Goal: Information Seeking & Learning: Learn about a topic

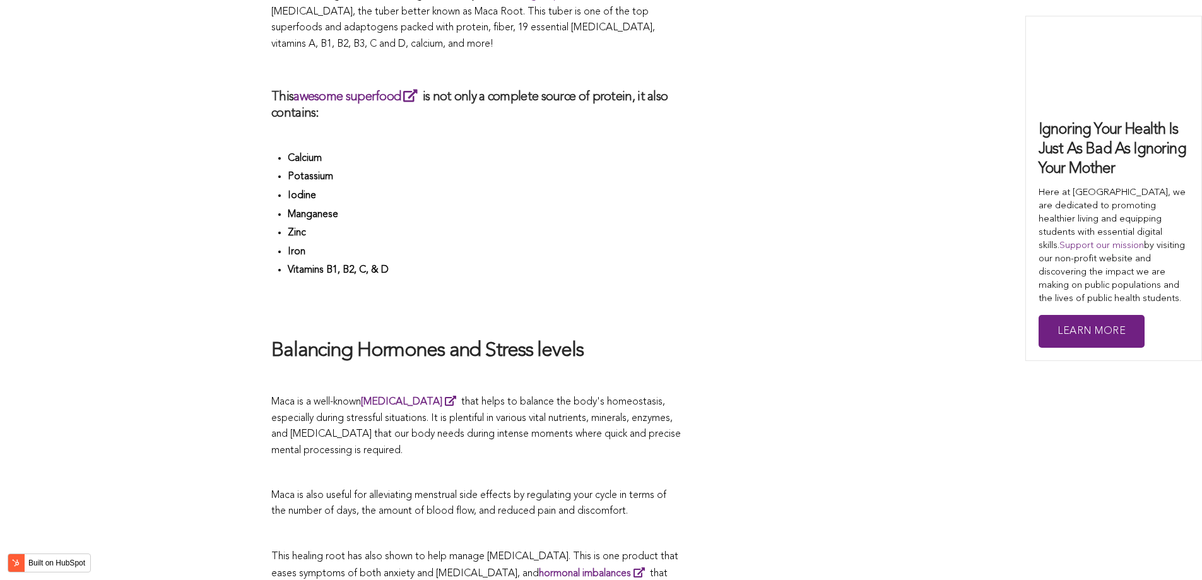
scroll to position [3007, 0]
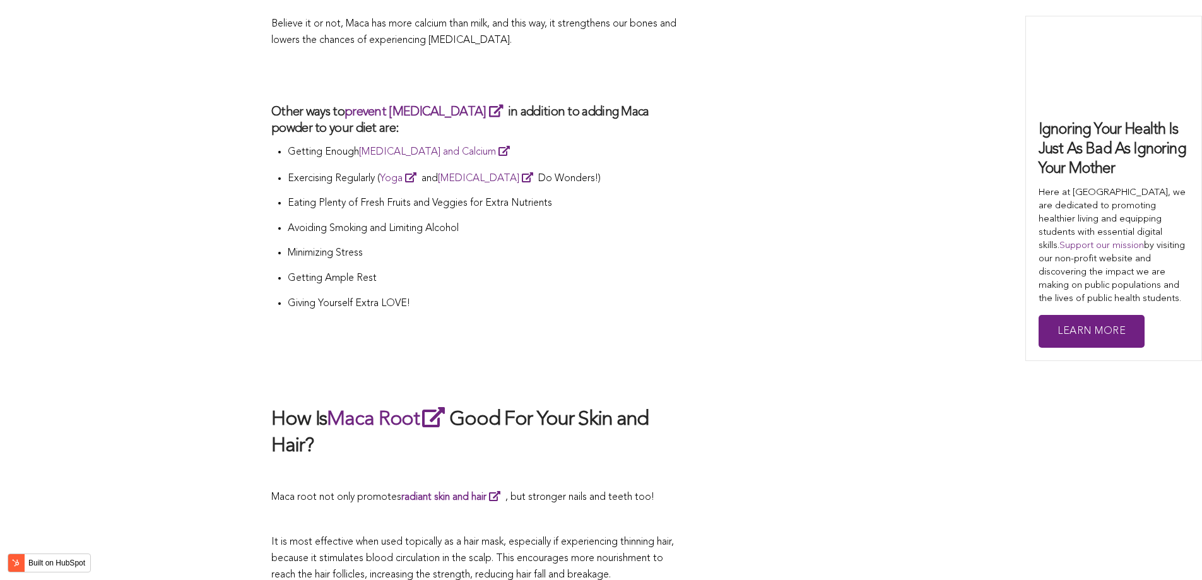
scroll to position [3574, 0]
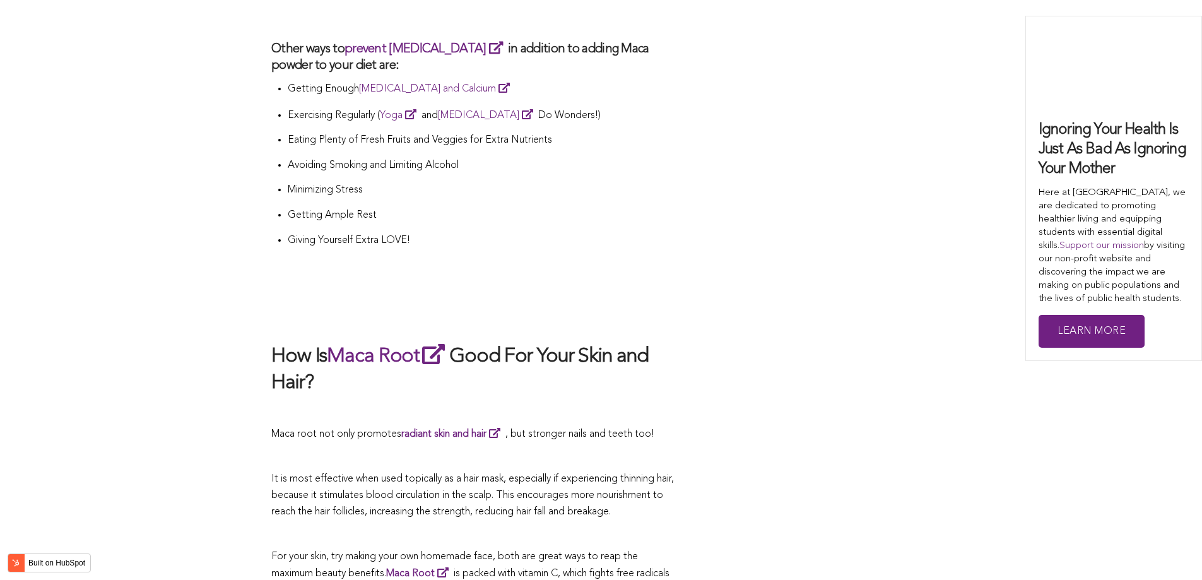
click at [477, 40] on h3 "Other ways to prevent [MEDICAL_DATA] in addition to adding Maca powder to your …" at bounding box center [476, 57] width 410 height 34
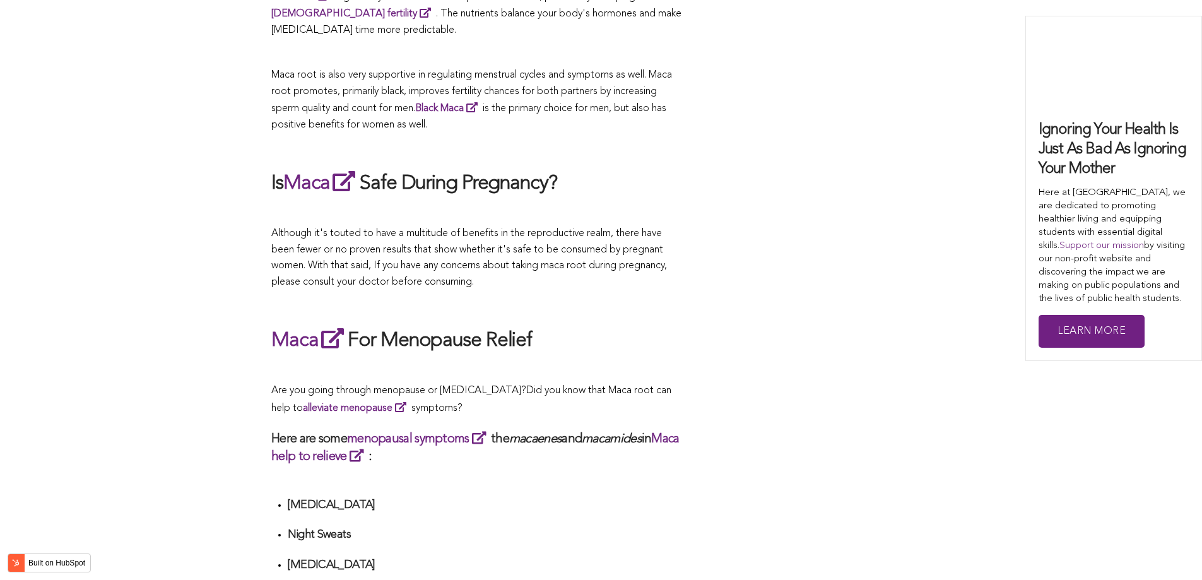
scroll to position [4047, 0]
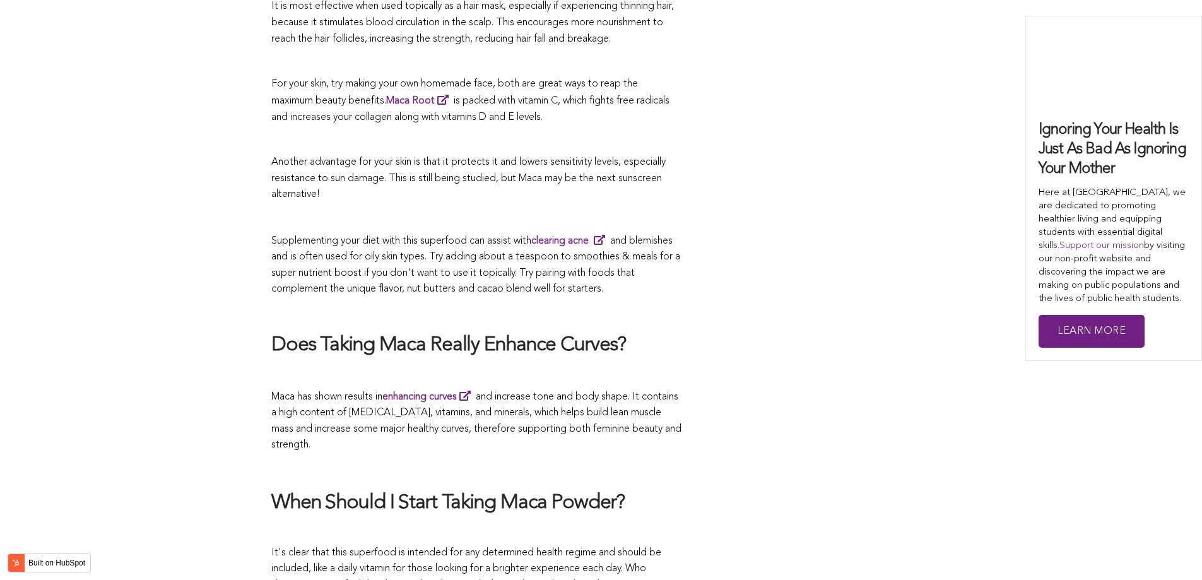
click at [525, 332] on h2 "Does Taking Maca Really Enhance Curves?" at bounding box center [476, 345] width 410 height 26
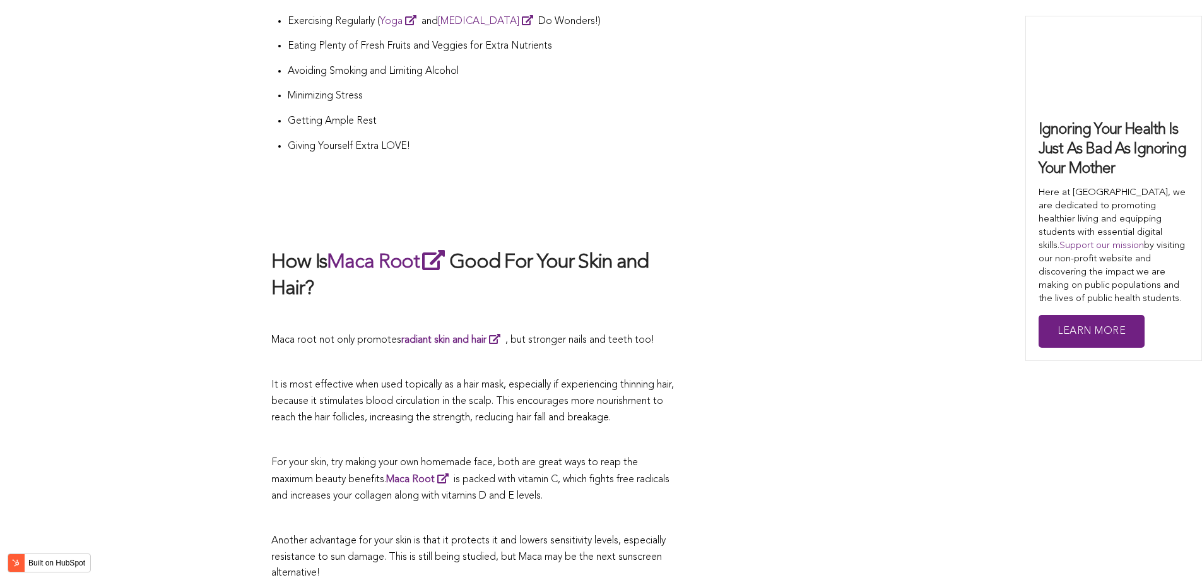
scroll to position [2533, 0]
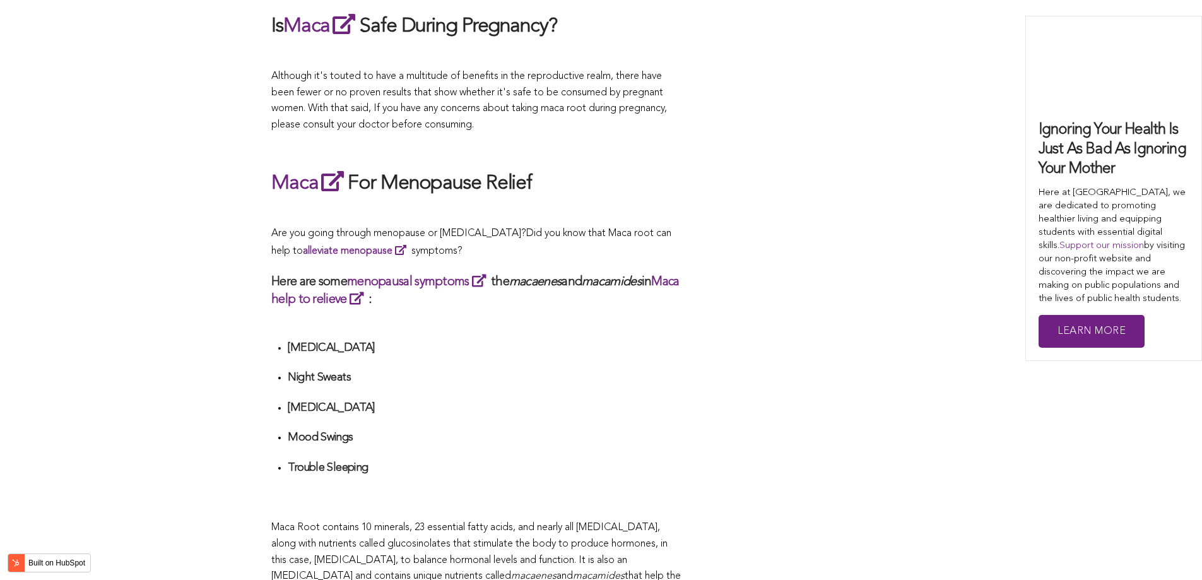
click at [716, 290] on div "CONTRIBUTORS [PERSON_NAME] Share this What Are The Health Benefits of Maca For …" at bounding box center [600, 224] width 659 height 4462
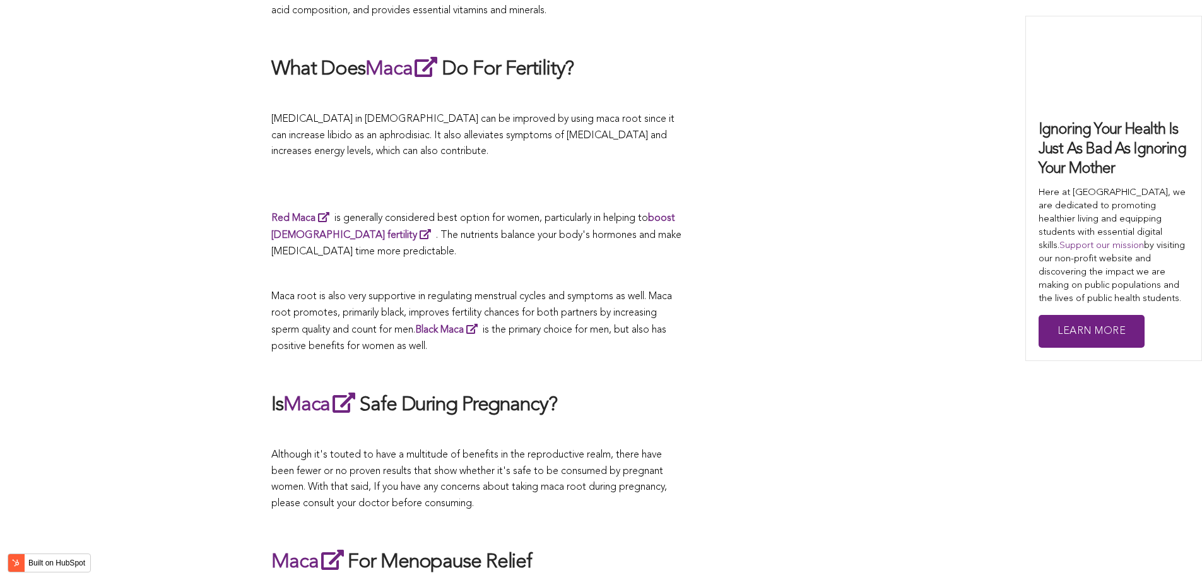
scroll to position [3697, 0]
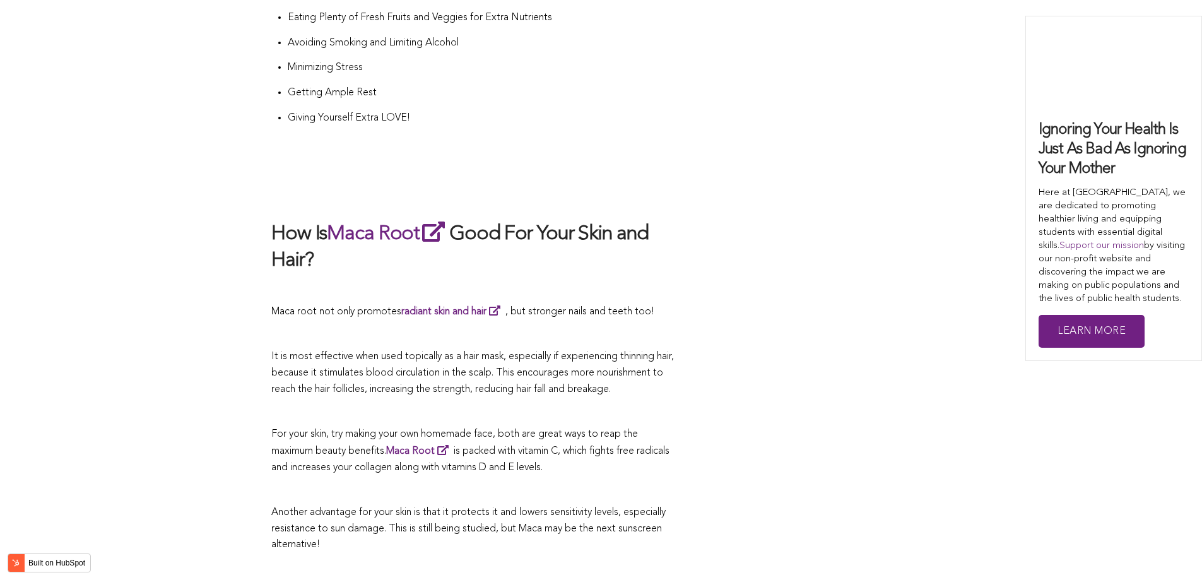
click at [472, 327] on p at bounding box center [476, 335] width 410 height 16
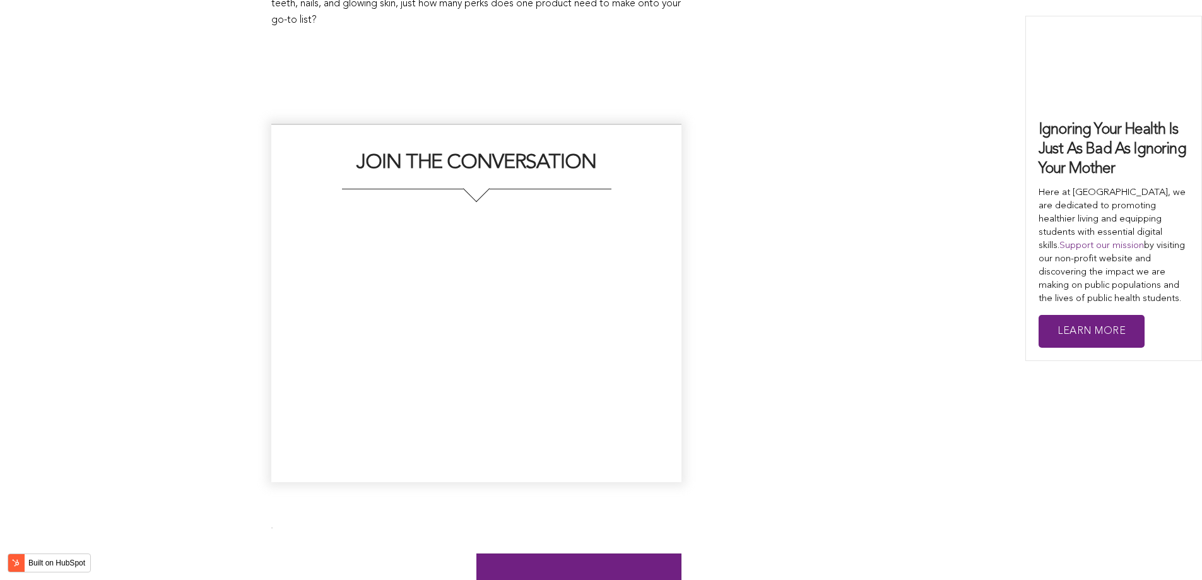
scroll to position [3379, 0]
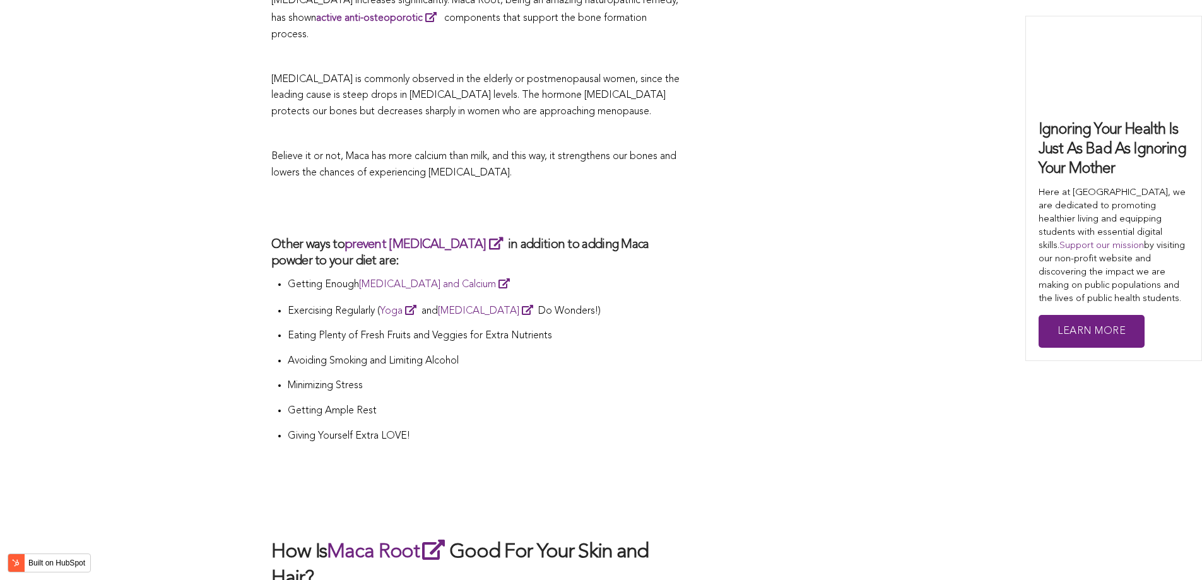
click at [586, 328] on p "Eating Plenty of Fresh Fruits and Veggies for Extra Nutrients" at bounding box center [485, 336] width 394 height 16
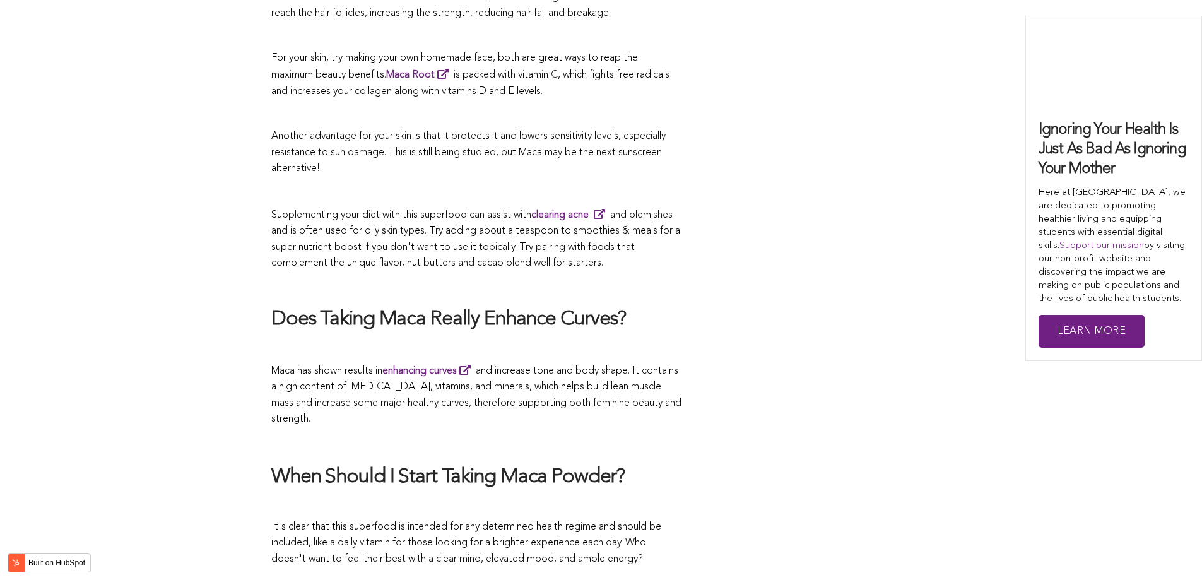
scroll to position [2195, 0]
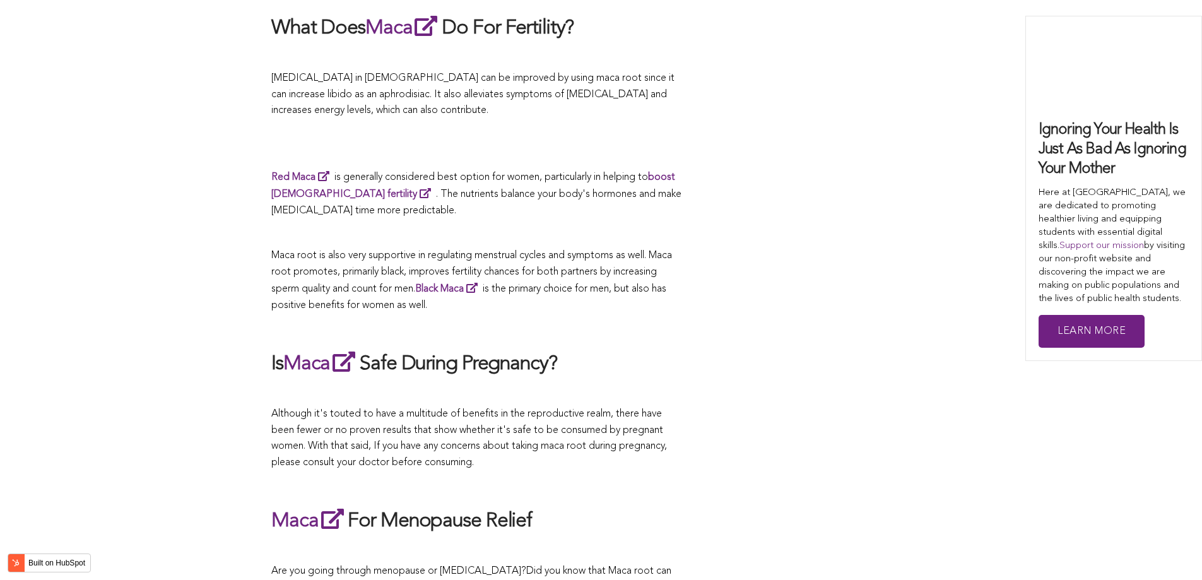
click at [758, 290] on div "CONTRIBUTORS [PERSON_NAME] Share this What Are The Health Benefits of Maca For …" at bounding box center [600, 561] width 659 height 4462
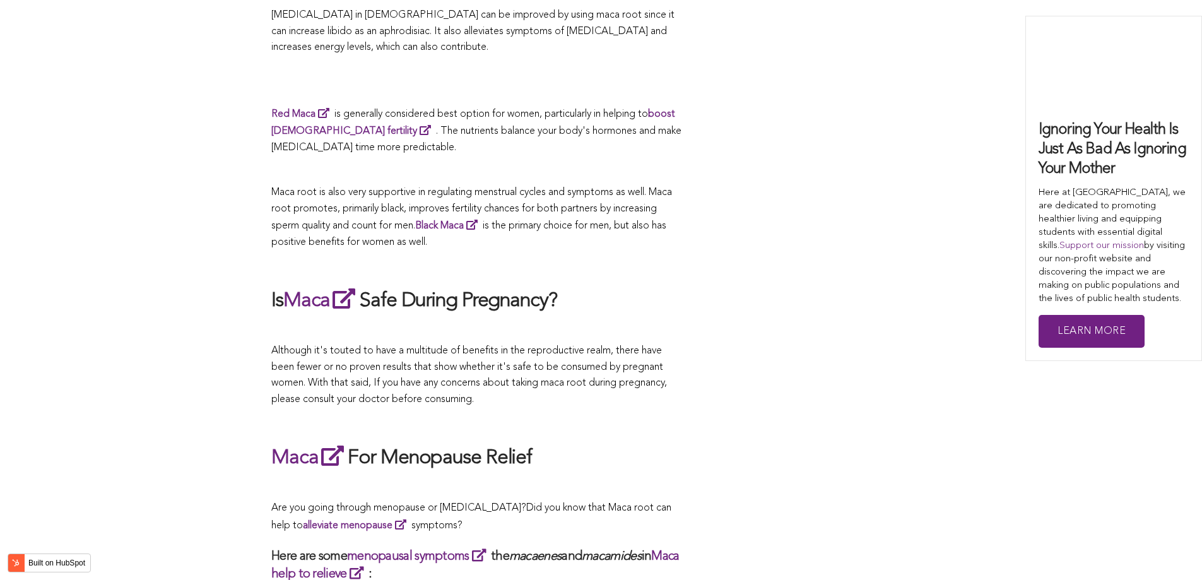
scroll to position [5046, 0]
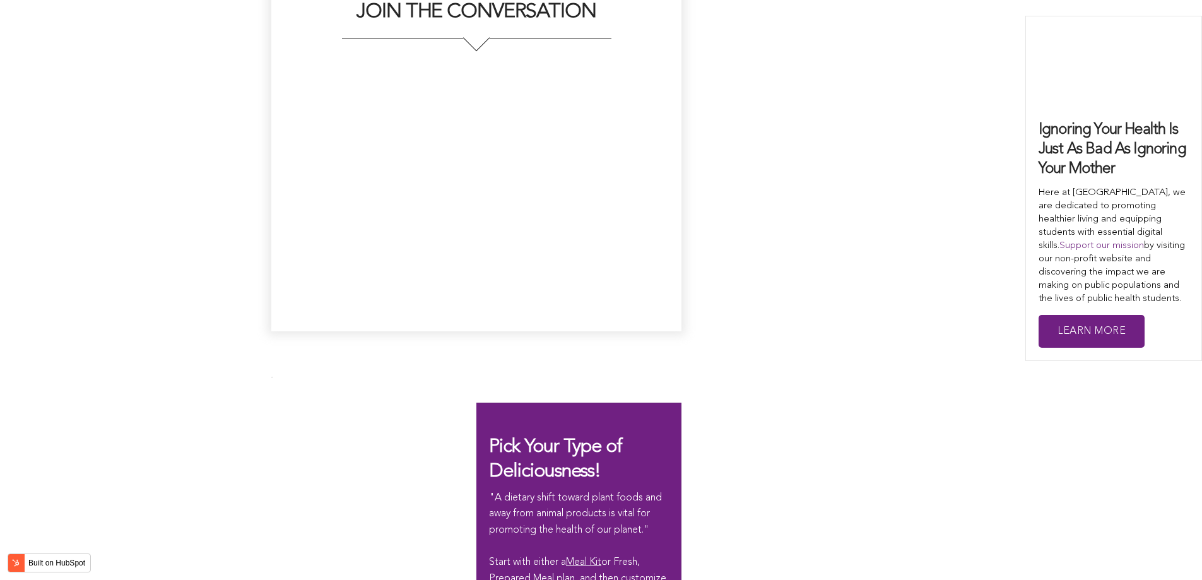
click at [529, 290] on div "JOIN THE CONVERSATION" at bounding box center [601, 152] width 1202 height 409
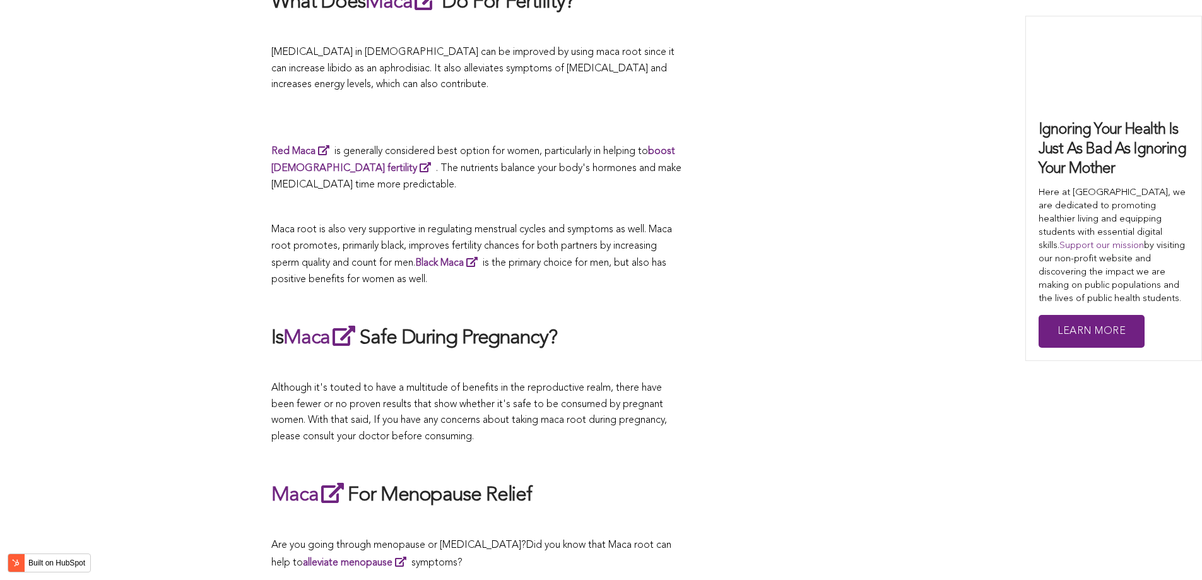
click at [585, 295] on p at bounding box center [476, 303] width 410 height 16
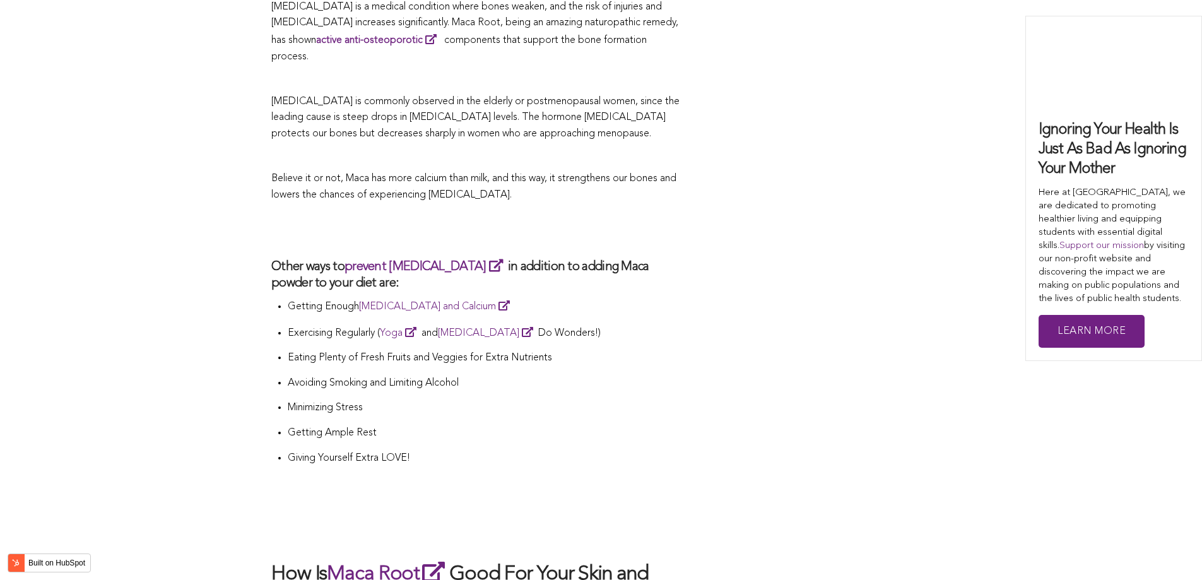
scroll to position [4509, 0]
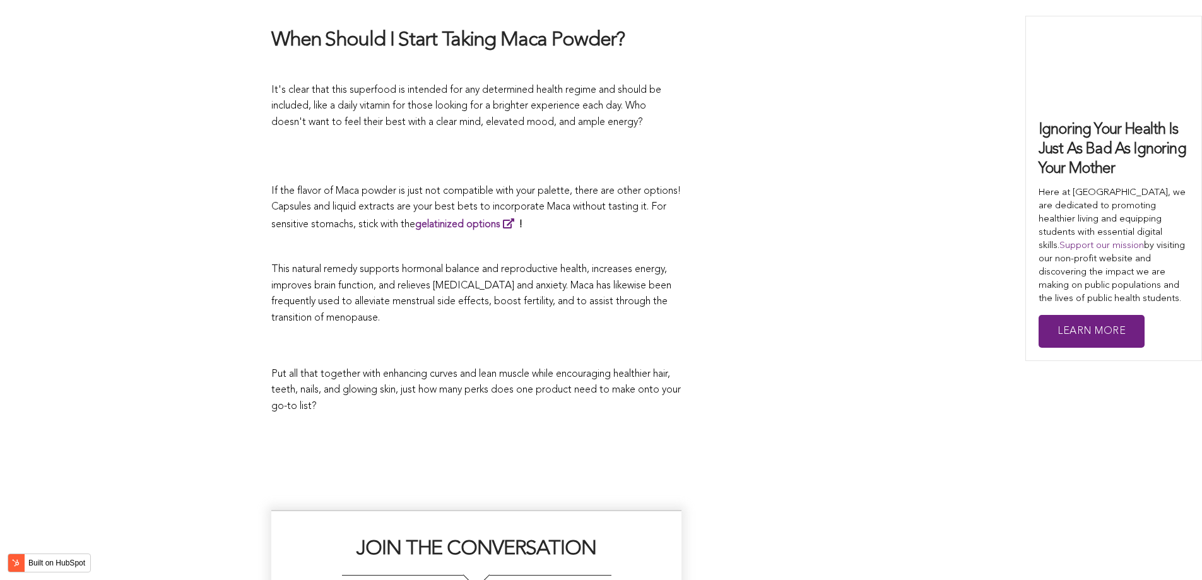
click at [597, 333] on p at bounding box center [476, 346] width 410 height 27
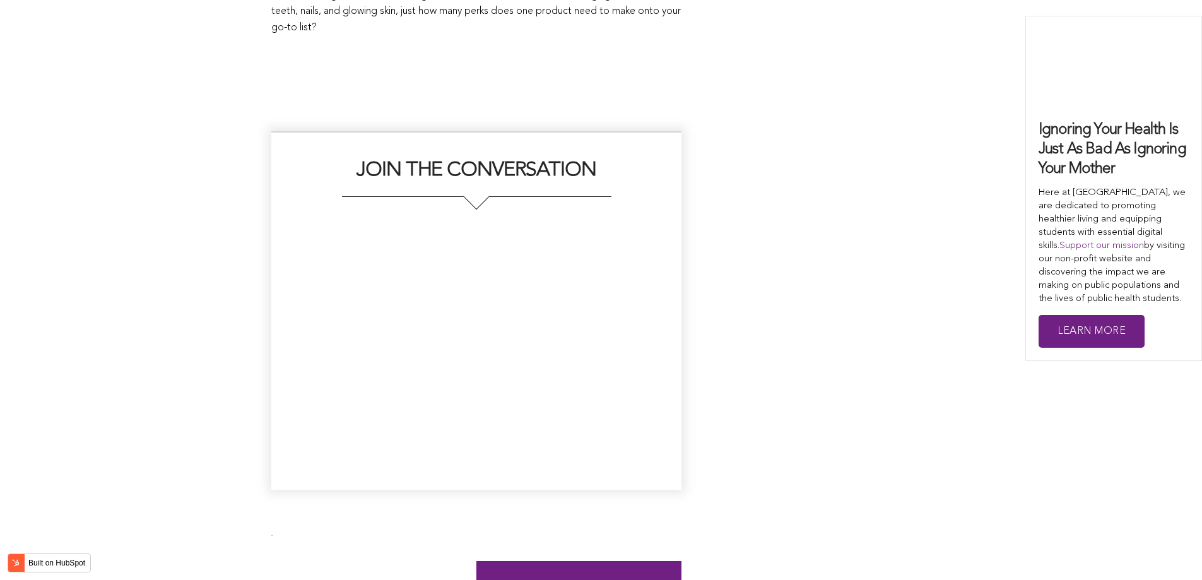
scroll to position [3523, 0]
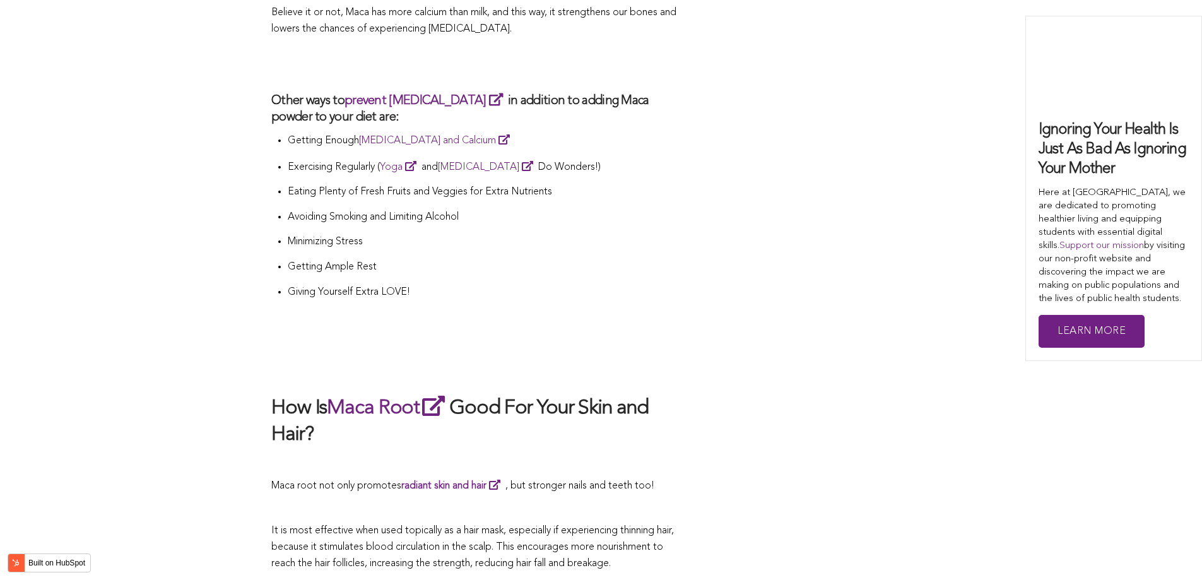
click at [533, 91] on h3 "Other ways to prevent [MEDICAL_DATA] in addition to adding Maca powder to your …" at bounding box center [476, 108] width 410 height 34
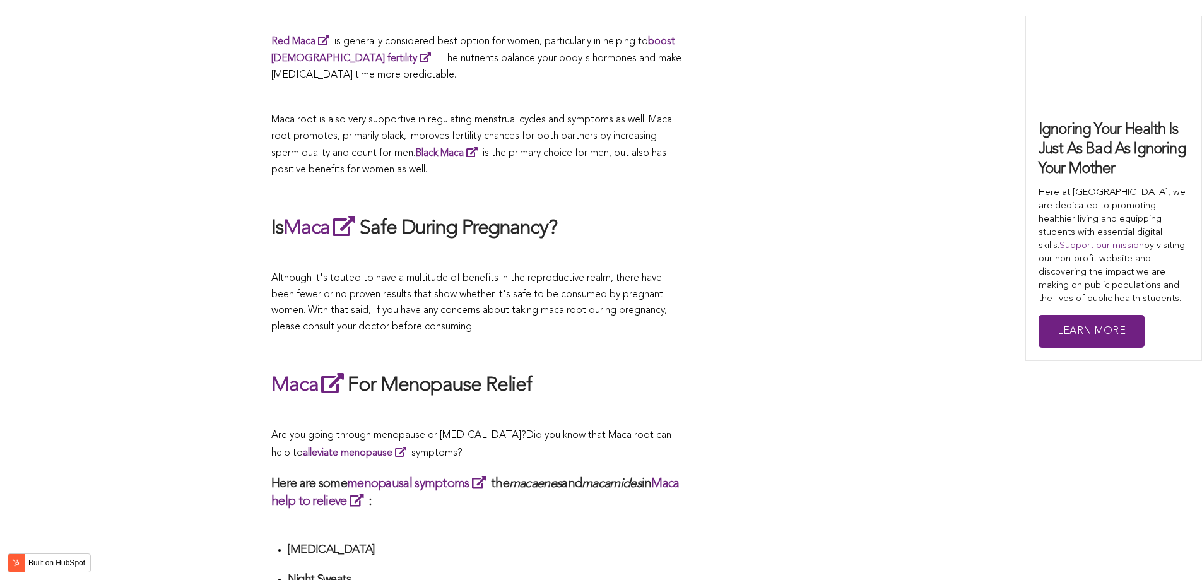
click at [718, 290] on div "CONTRIBUTORS [PERSON_NAME] Share this What Are The Health Benefits of Maca For …" at bounding box center [600, 426] width 659 height 4462
